Goal: Task Accomplishment & Management: Complete application form

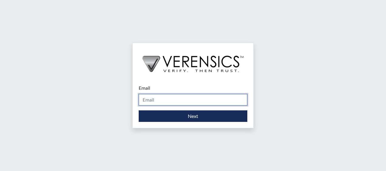
click at [173, 99] on input "Email" at bounding box center [193, 100] width 109 height 12
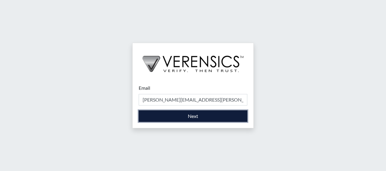
click at [190, 113] on button "Next" at bounding box center [193, 116] width 109 height 12
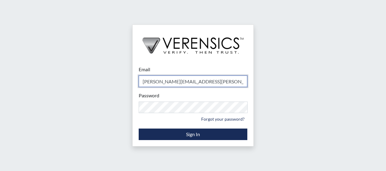
type input "[PERSON_NAME][EMAIL_ADDRESS][PERSON_NAME][DOMAIN_NAME]"
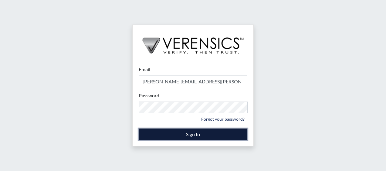
click at [191, 134] on button "Sign In" at bounding box center [193, 135] width 109 height 12
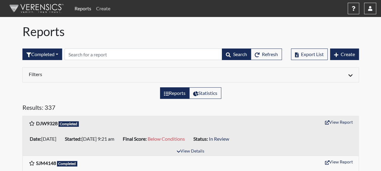
click at [104, 11] on link "Create" at bounding box center [103, 8] width 19 height 12
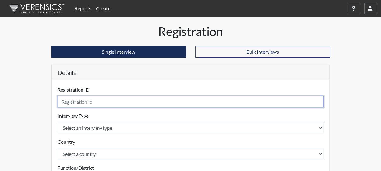
click at [86, 101] on input "text" at bounding box center [191, 102] width 266 height 12
type input "WOF9727"
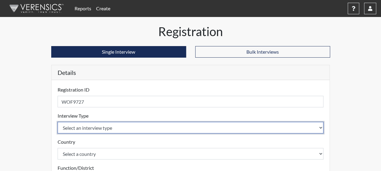
click at [84, 126] on select "Select an interview type Corrections Pre-Employment" at bounding box center [191, 128] width 266 height 12
select select "ff733e93-e1bf-11ea-9c9f-0eff0cf7eb8f"
click at [58, 122] on select "Select an interview type Corrections Pre-Employment" at bounding box center [191, 128] width 266 height 12
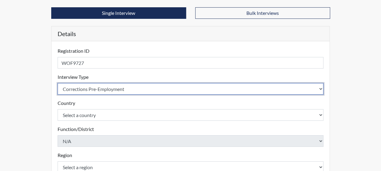
scroll to position [61, 0]
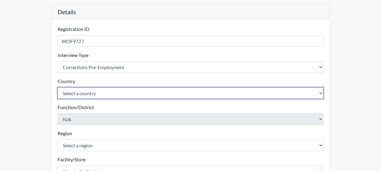
click at [93, 92] on select "Select a country [GEOGRAPHIC_DATA] [GEOGRAPHIC_DATA]" at bounding box center [191, 93] width 266 height 12
select select "united-states-of-[GEOGRAPHIC_DATA]"
click at [58, 87] on select "Select a country [GEOGRAPHIC_DATA] [GEOGRAPHIC_DATA]" at bounding box center [191, 93] width 266 height 12
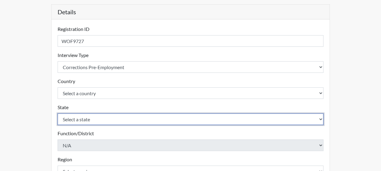
click at [89, 117] on select "Select a state [US_STATE] [US_STATE] [US_STATE] [US_STATE] [US_STATE] [US_STATE…" at bounding box center [191, 119] width 266 height 12
select select "GA"
click at [58, 113] on select "Select a state [US_STATE] [US_STATE] [US_STATE] [US_STATE] [US_STATE] [US_STATE…" at bounding box center [191, 119] width 266 height 12
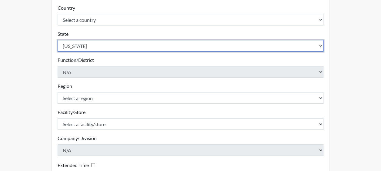
scroll to position [152, 0]
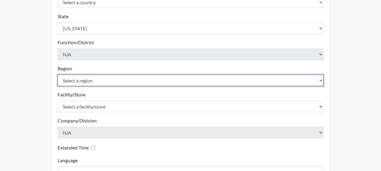
click at [76, 78] on select "Select a region [GEOGRAPHIC_DATA]" at bounding box center [191, 81] width 266 height 12
select select "51976826-f18e-4b67-8d3b-b0a0fa2f97ff"
click at [58, 75] on select "Select a region [GEOGRAPHIC_DATA]" at bounding box center [191, 81] width 266 height 12
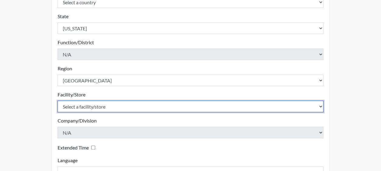
click at [79, 106] on select "Select a facility/store Dodge SP" at bounding box center [191, 107] width 266 height 12
select select "76580185-3f32-4970-b767-aa2f0b4506fa"
click at [58, 101] on select "Select a facility/store Dodge SP" at bounding box center [191, 107] width 266 height 12
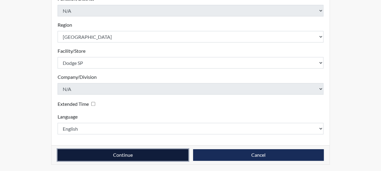
click at [129, 153] on button "Continue" at bounding box center [123, 155] width 131 height 12
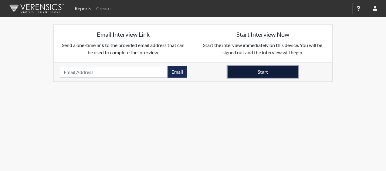
click at [281, 67] on button "Start" at bounding box center [262, 72] width 70 height 12
